Goal: Information Seeking & Learning: Learn about a topic

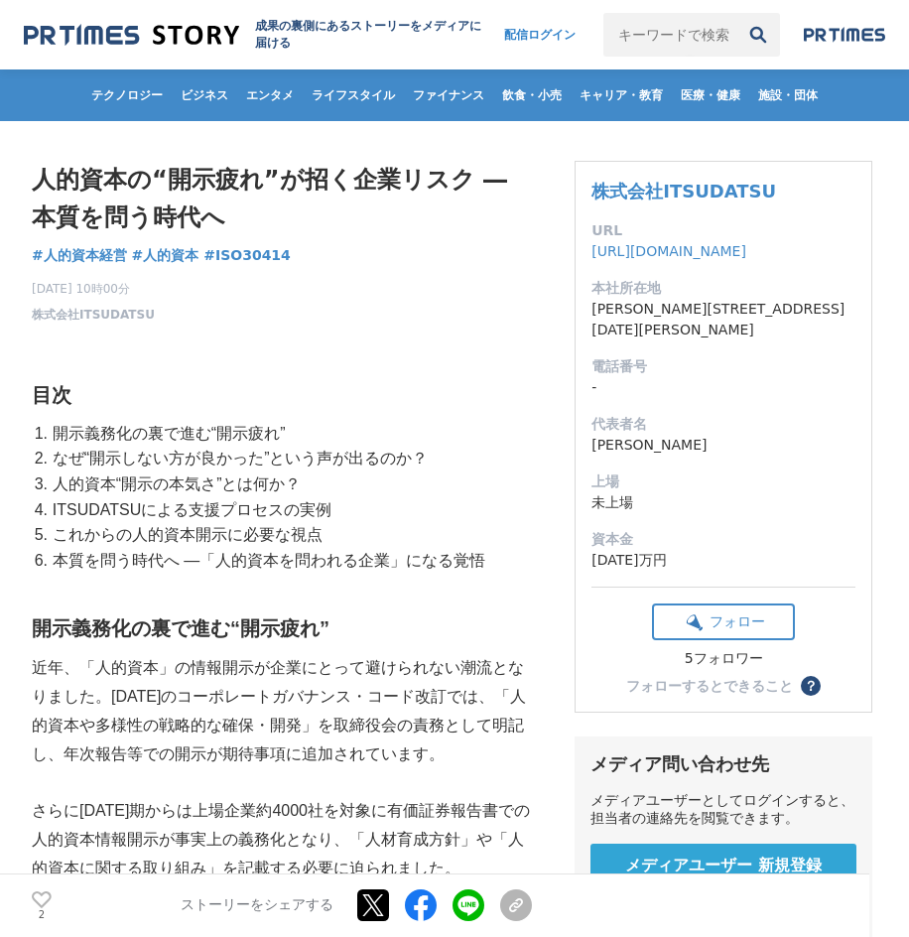
scroll to position [146, 0]
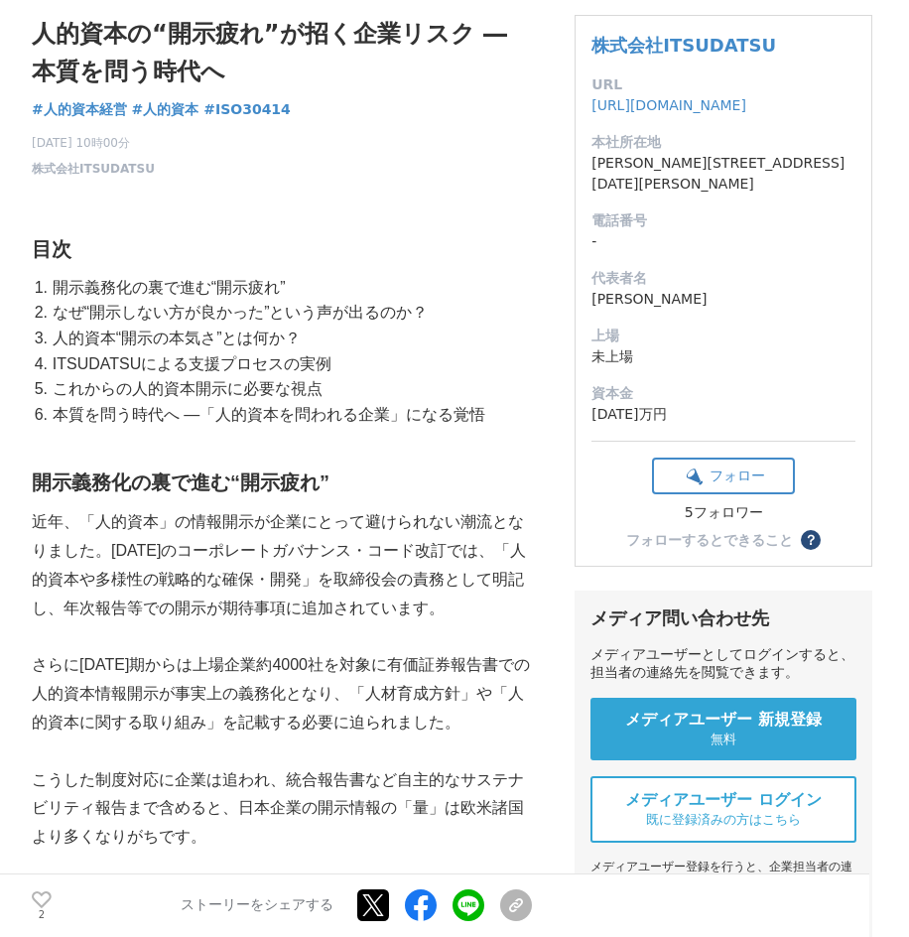
click at [248, 407] on li "本質を問う時代へ ―「人的資本を問われる企業」になる覚悟" at bounding box center [290, 415] width 484 height 26
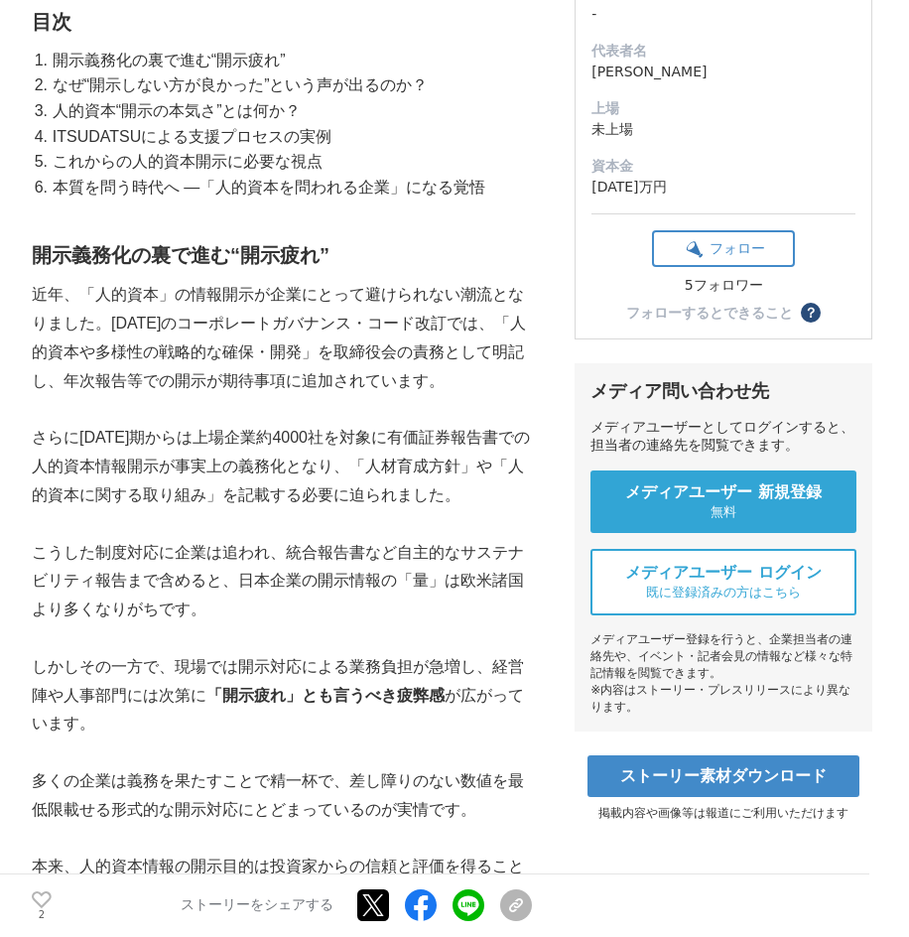
scroll to position [0, 0]
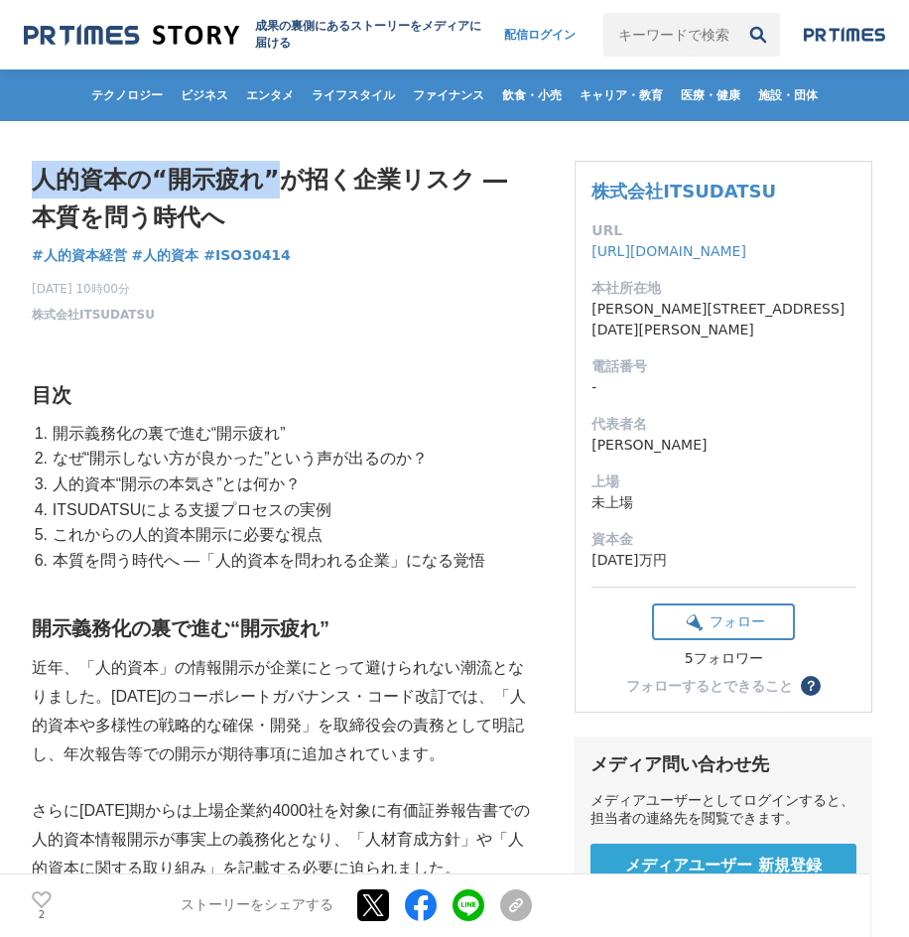
drag, startPoint x: 36, startPoint y: 179, endPoint x: 272, endPoint y: 174, distance: 236.3
click at [272, 174] on h1 "人的資本の“開示疲れ”が招く企業リスク ― 本質を問う時代へ" at bounding box center [282, 199] width 500 height 76
copy h1 "人的資本の“開示疲れ”"
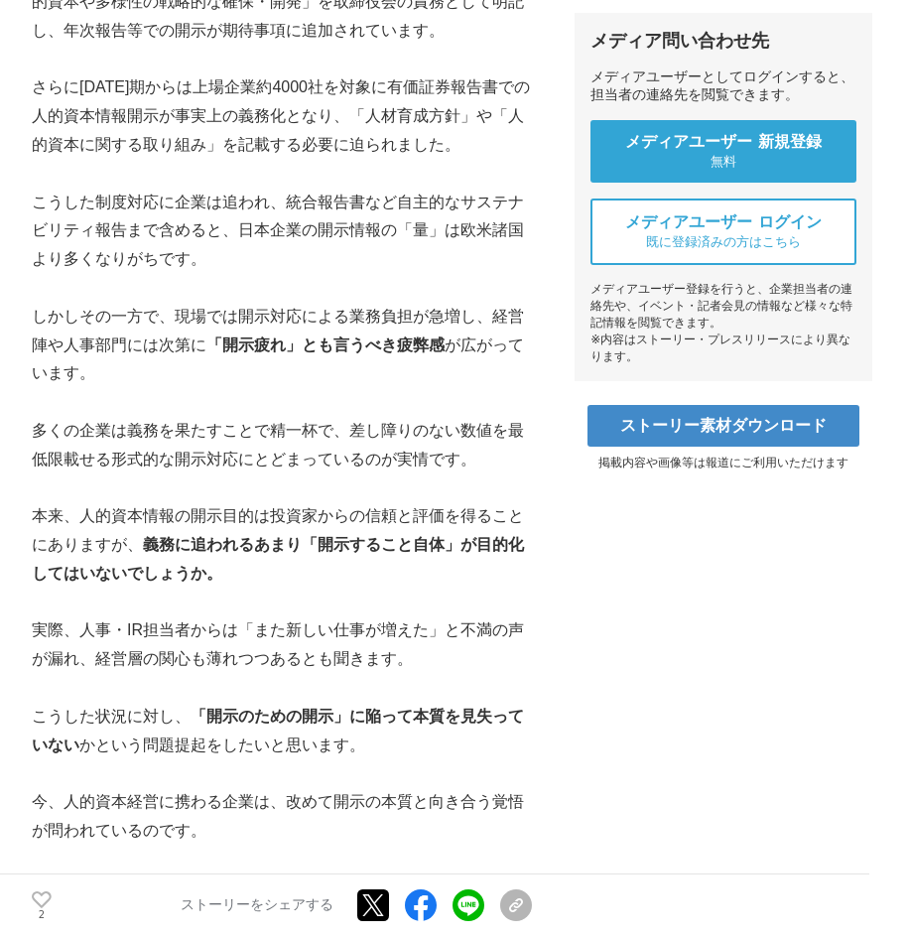
scroll to position [769, 0]
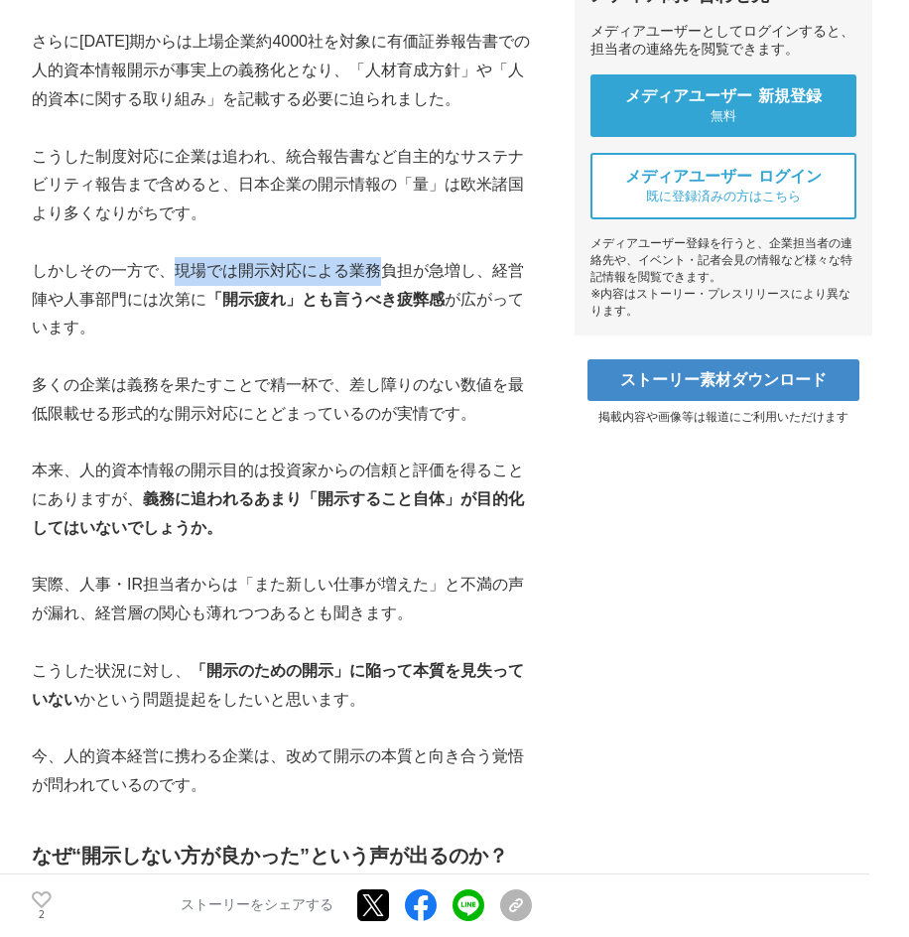
drag, startPoint x: 172, startPoint y: 268, endPoint x: 385, endPoint y: 274, distance: 213.5
click at [385, 274] on p "しかしその一方で、現場では開示対応による業務負担が急増し、経営陣や人事部門には次第に 「開示疲れ」とも言うべき疲弊感 が広がっています。" at bounding box center [282, 299] width 500 height 85
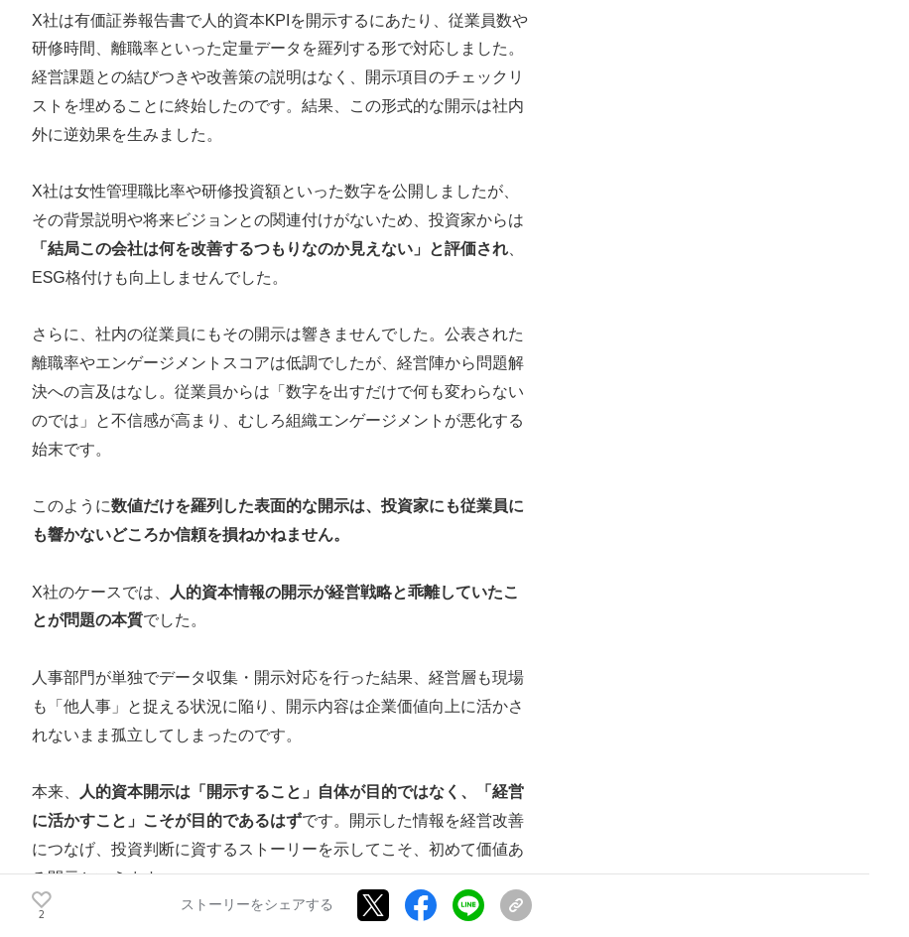
scroll to position [1816, 0]
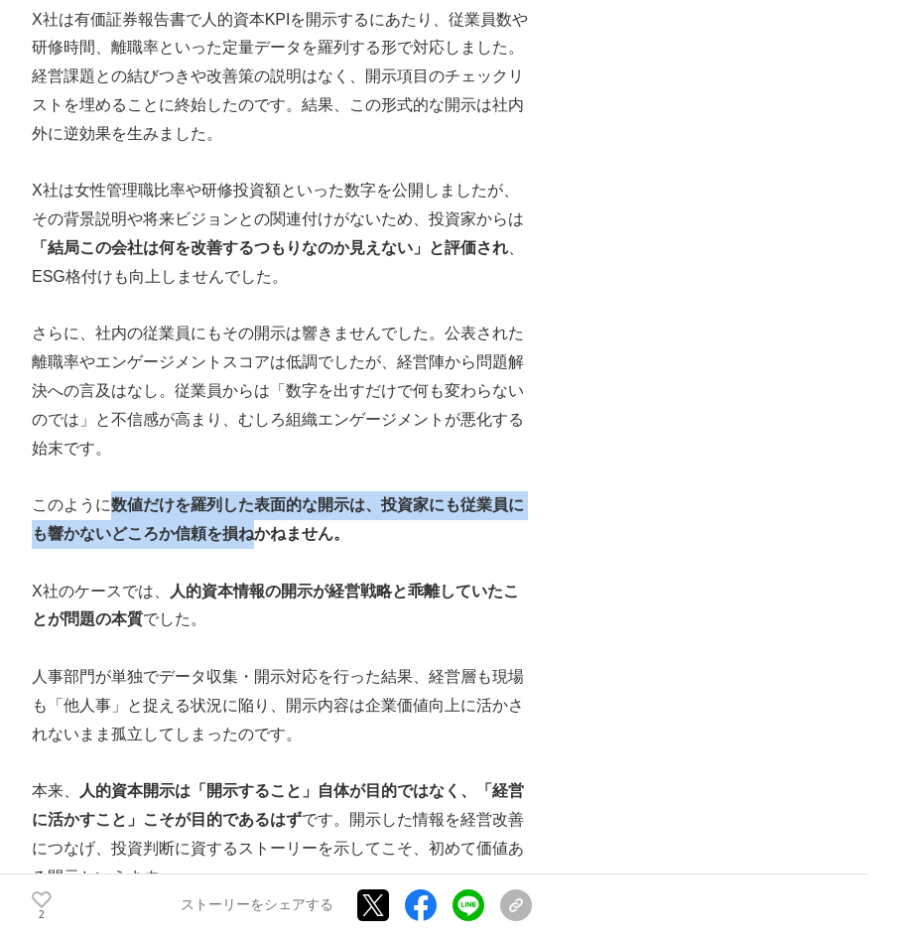
drag, startPoint x: 114, startPoint y: 507, endPoint x: 257, endPoint y: 532, distance: 145.1
click at [257, 532] on strong "数値だけを羅列した表面的な開示は、投資家にも従業員にも響かないどころか信頼を損ねかねません。" at bounding box center [278, 519] width 492 height 46
copy strong "数値だけを羅列した表面的な開示は、投資家にも従業員にも響かないどころか信頼を損ね"
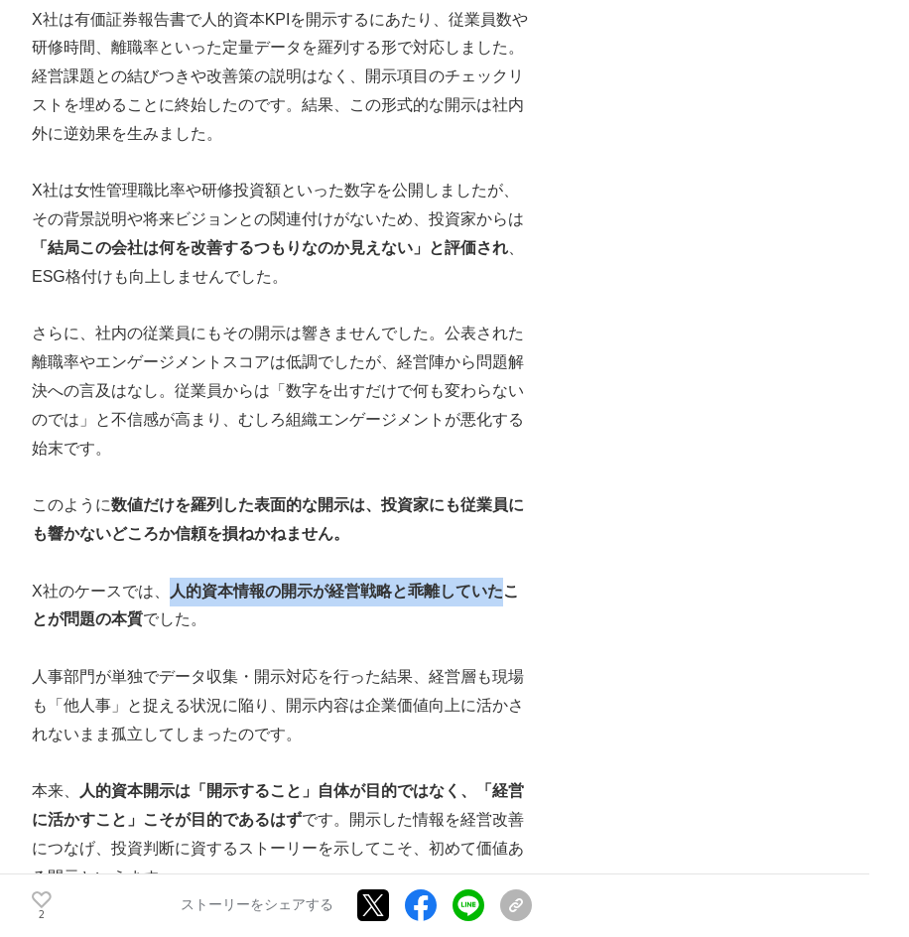
drag, startPoint x: 168, startPoint y: 587, endPoint x: 495, endPoint y: 591, distance: 327.6
click at [495, 591] on strong "人的資本情報の開示が経営戦略と乖離していたことが問題の本質" at bounding box center [275, 606] width 487 height 46
copy strong "人的資本情報の開示が経営戦略と乖離していた"
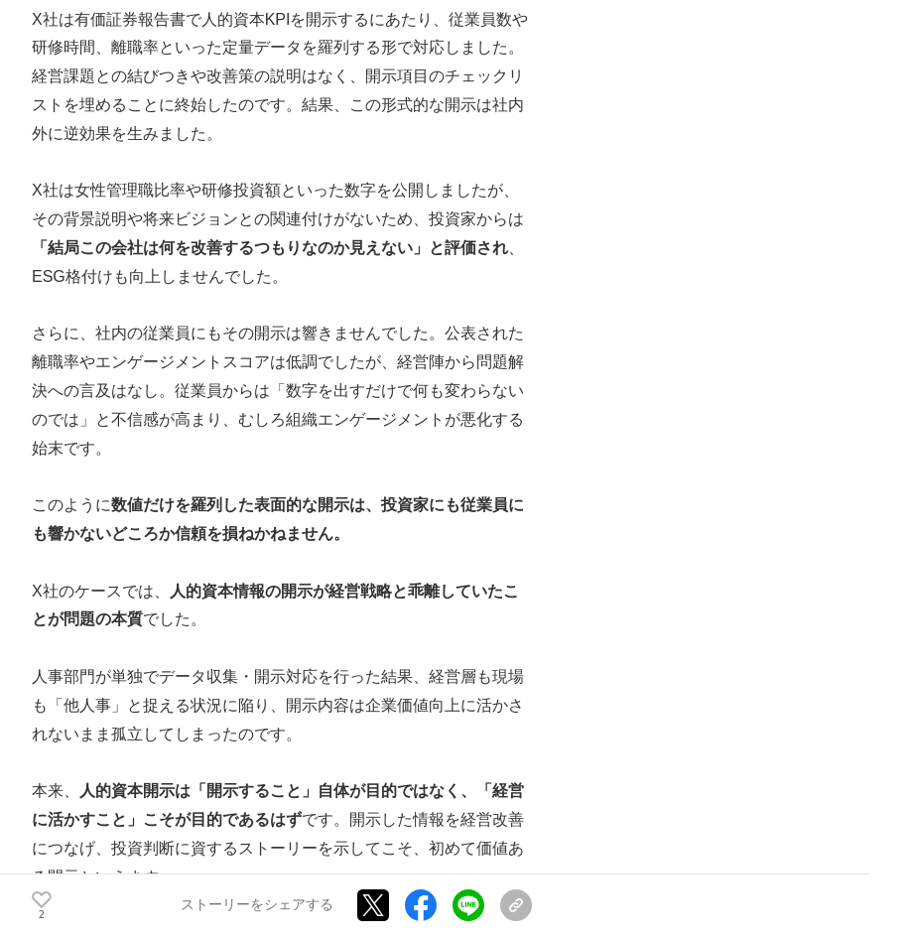
click at [327, 689] on p "人事部門が単独でデータ収集・開示対応を行った結果、経営層も現場も「他人事」と捉える状況に陥り、開示内容は企業価値向上に活かされないまま孤立してしまったのです。" at bounding box center [282, 705] width 500 height 85
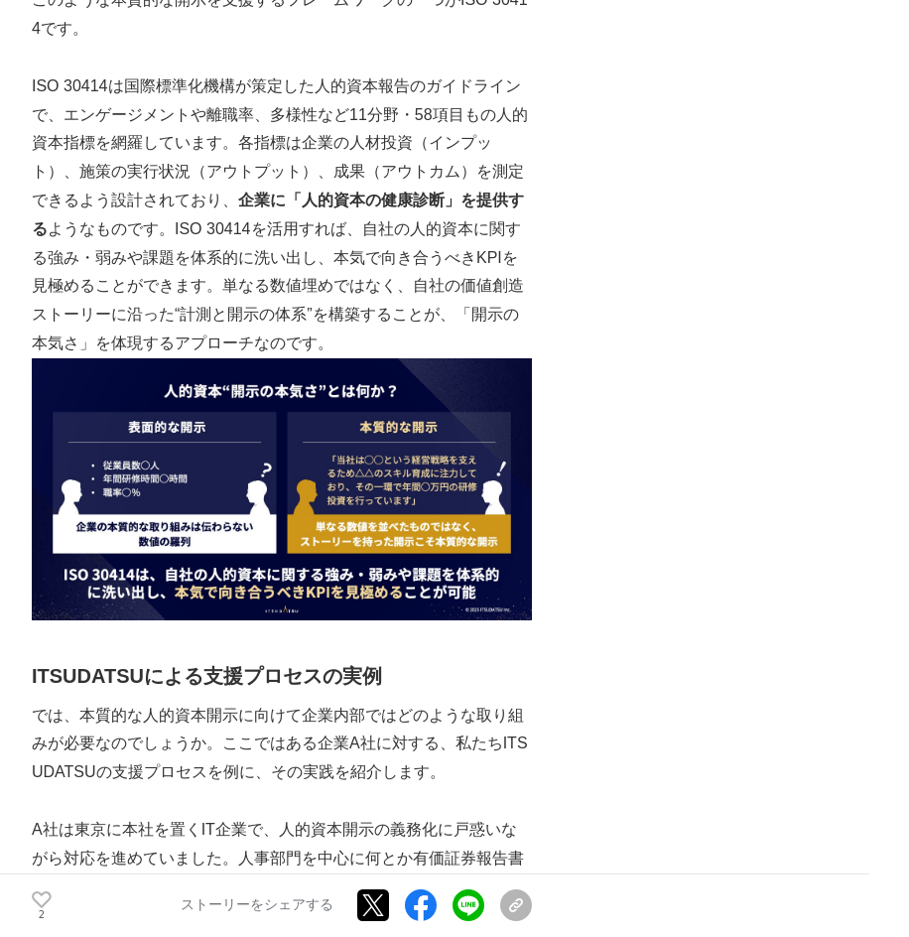
scroll to position [3917, 0]
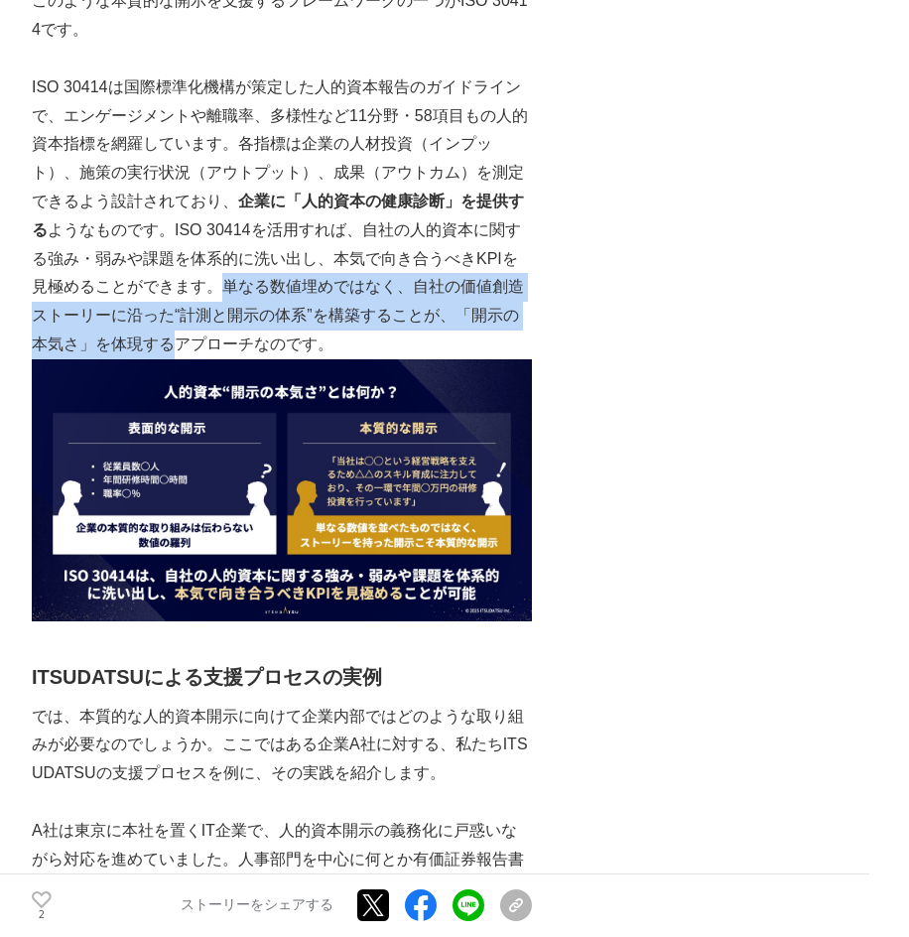
drag, startPoint x: 161, startPoint y: 286, endPoint x: 118, endPoint y: 337, distance: 67.0
click at [118, 337] on p "ISO 30414は国際標準化機構が策定した人的資本報告のガイドラインで、エンゲージメントや離職率、多様性など11分野・58項目もの人的資本指標を網羅していま…" at bounding box center [282, 216] width 500 height 286
copy p "単なる数値埋めではなく、自社の価値創造ストーリーに沿った“計測と開示の体系”を構築することが、「開示の本気さ」を体現する"
click at [118, 337] on p "ISO 30414は国際標準化機構が策定した人的資本報告のガイドラインで、エンゲージメントや離職率、多様性など11分野・58項目もの人的資本指標を網羅していま…" at bounding box center [282, 216] width 500 height 286
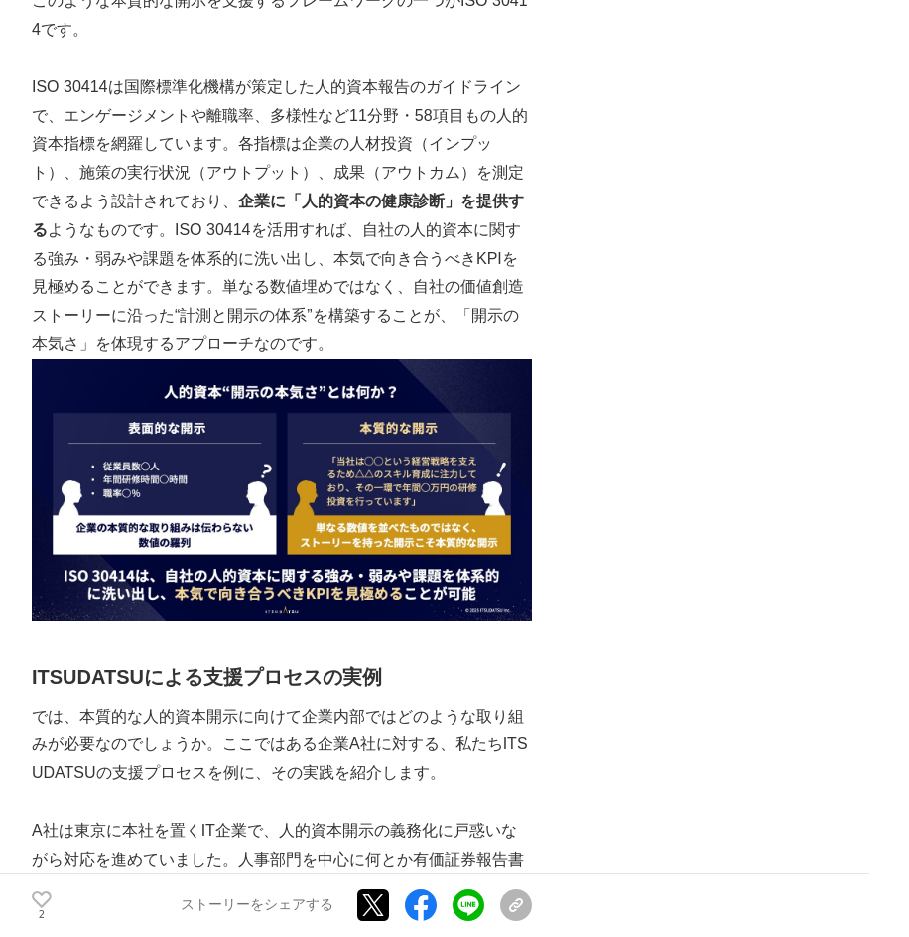
click at [352, 720] on p "では、本質的な人的資本開示に向けて企業内部ではどのような取り組みが必要なのでしょうか。ここではある企業A社に対する、私たちITSUDATSUの支援プロセスを例…" at bounding box center [282, 745] width 500 height 85
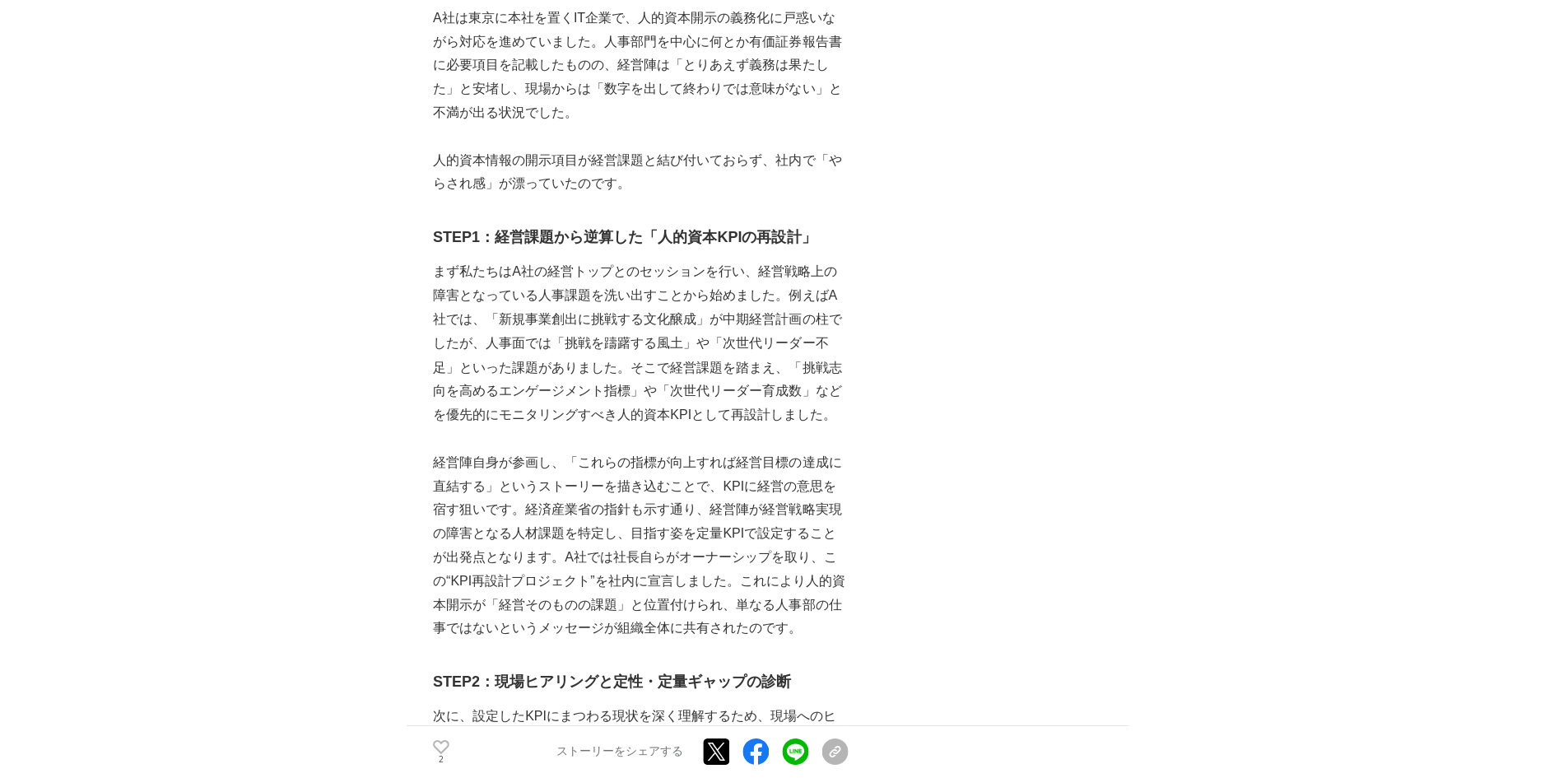
scroll to position [3920, 0]
